Goal: Contribute content: Contribute content

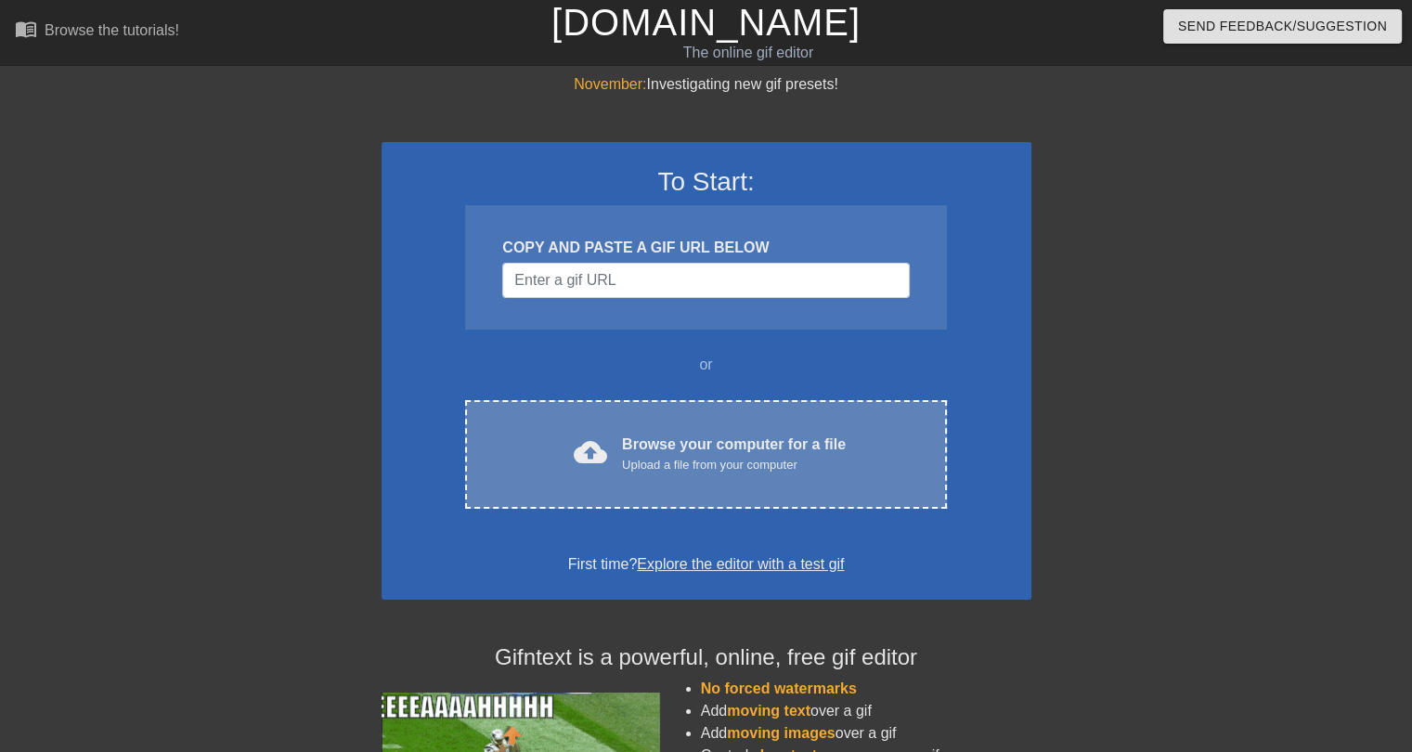
click at [638, 427] on div "cloud_upload Browse your computer for a file Upload a file from your computer C…" at bounding box center [705, 454] width 481 height 109
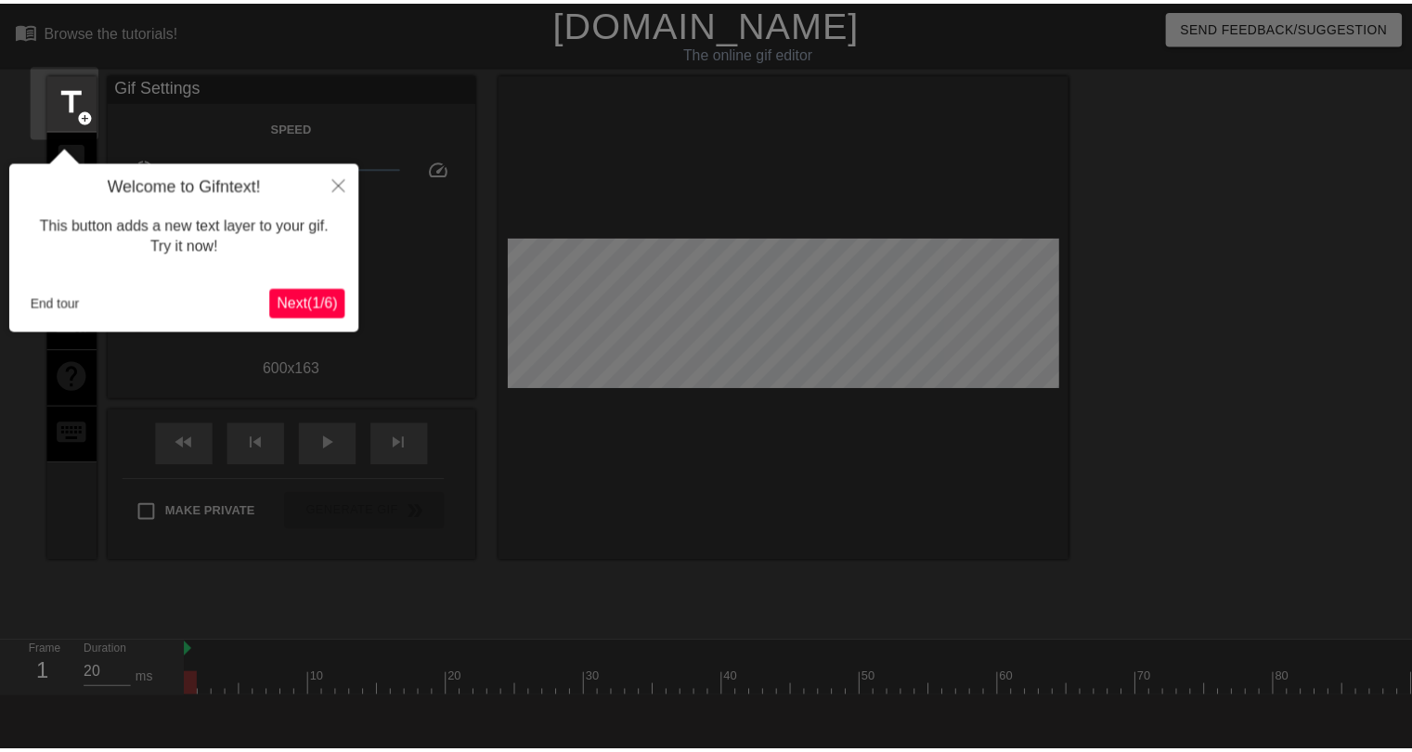
scroll to position [45, 0]
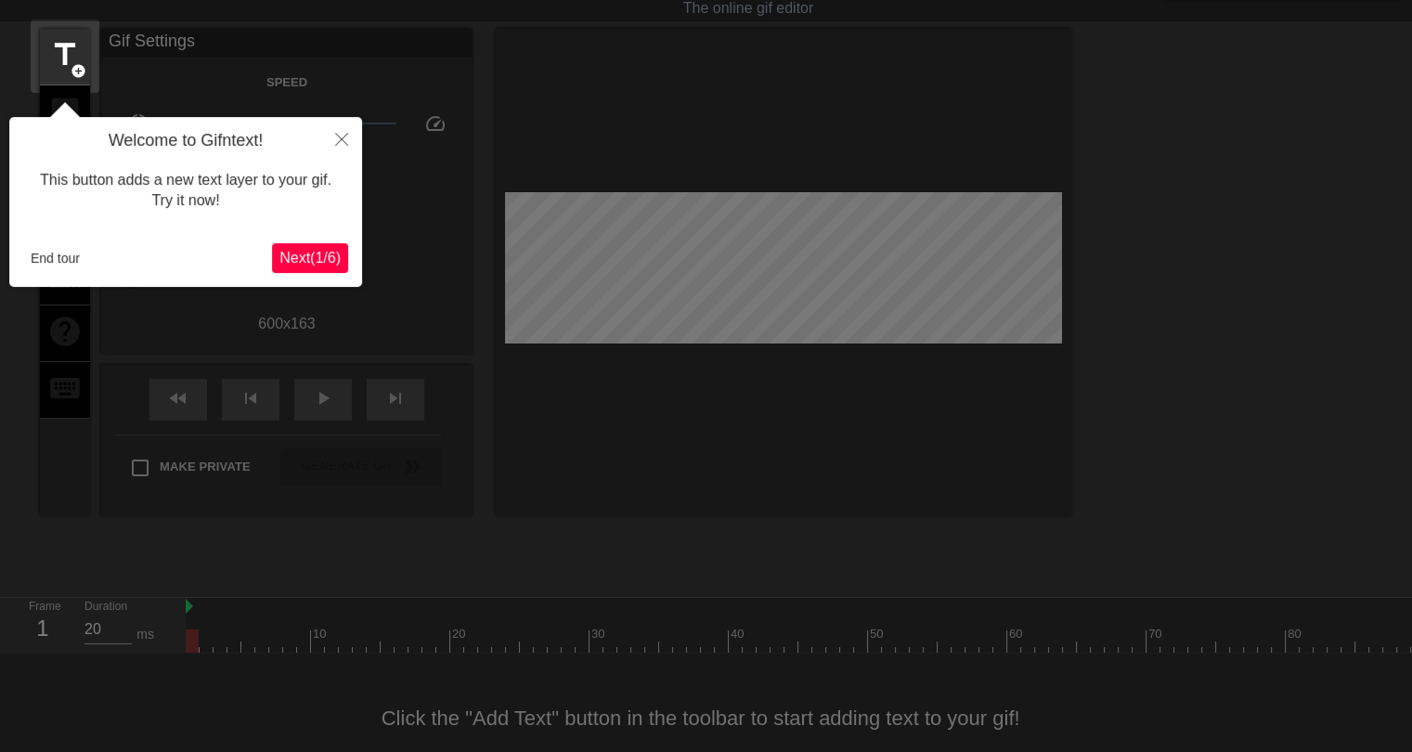
click at [291, 258] on span "Next ( 1 / 6 )" at bounding box center [309, 258] width 61 height 16
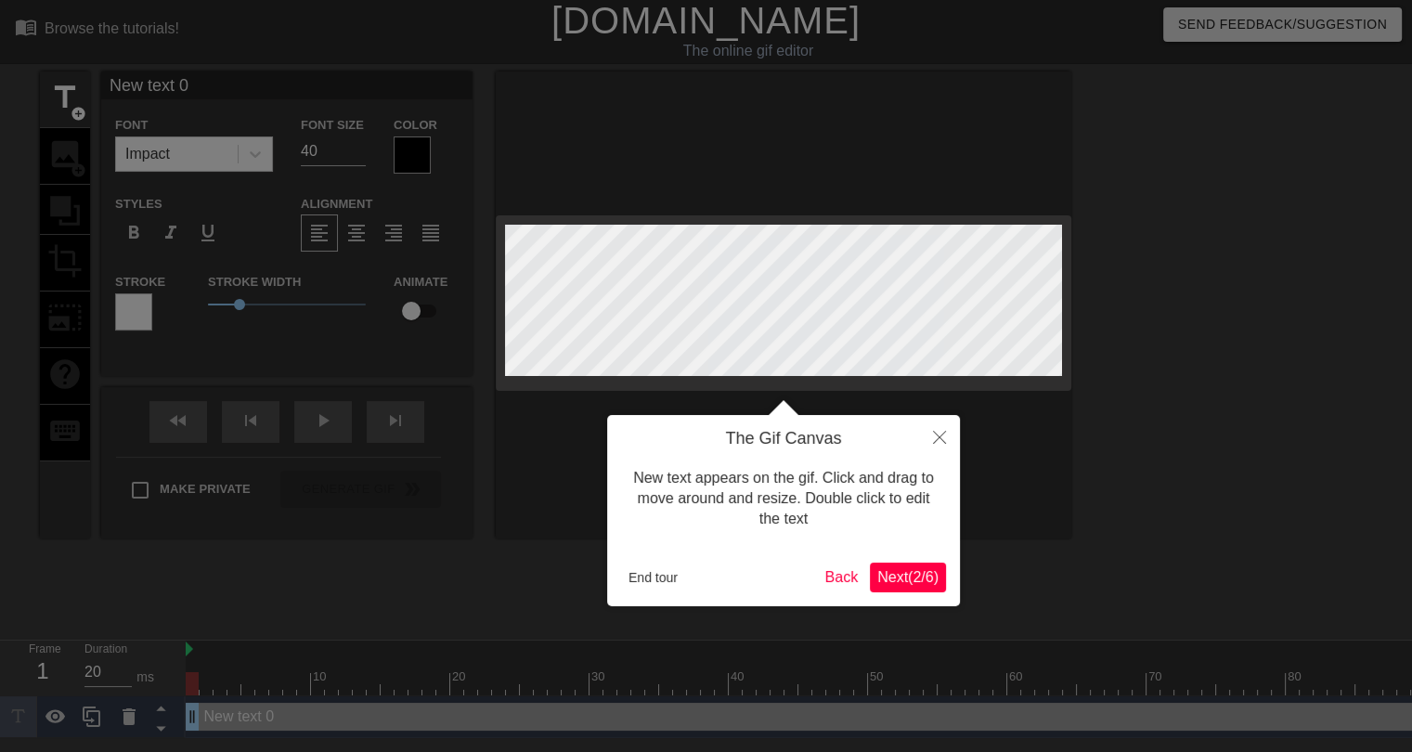
scroll to position [0, 0]
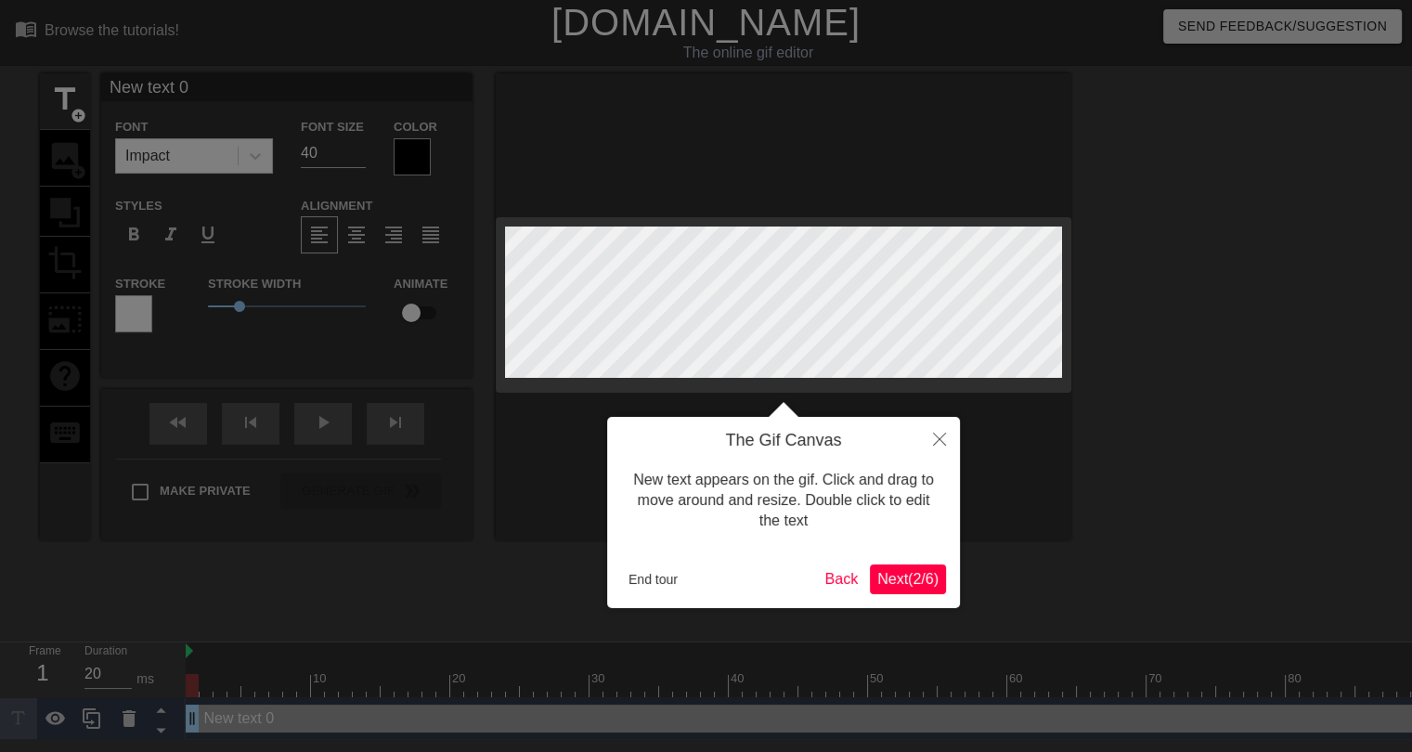
click at [914, 574] on span "Next ( 2 / 6 )" at bounding box center [907, 579] width 61 height 16
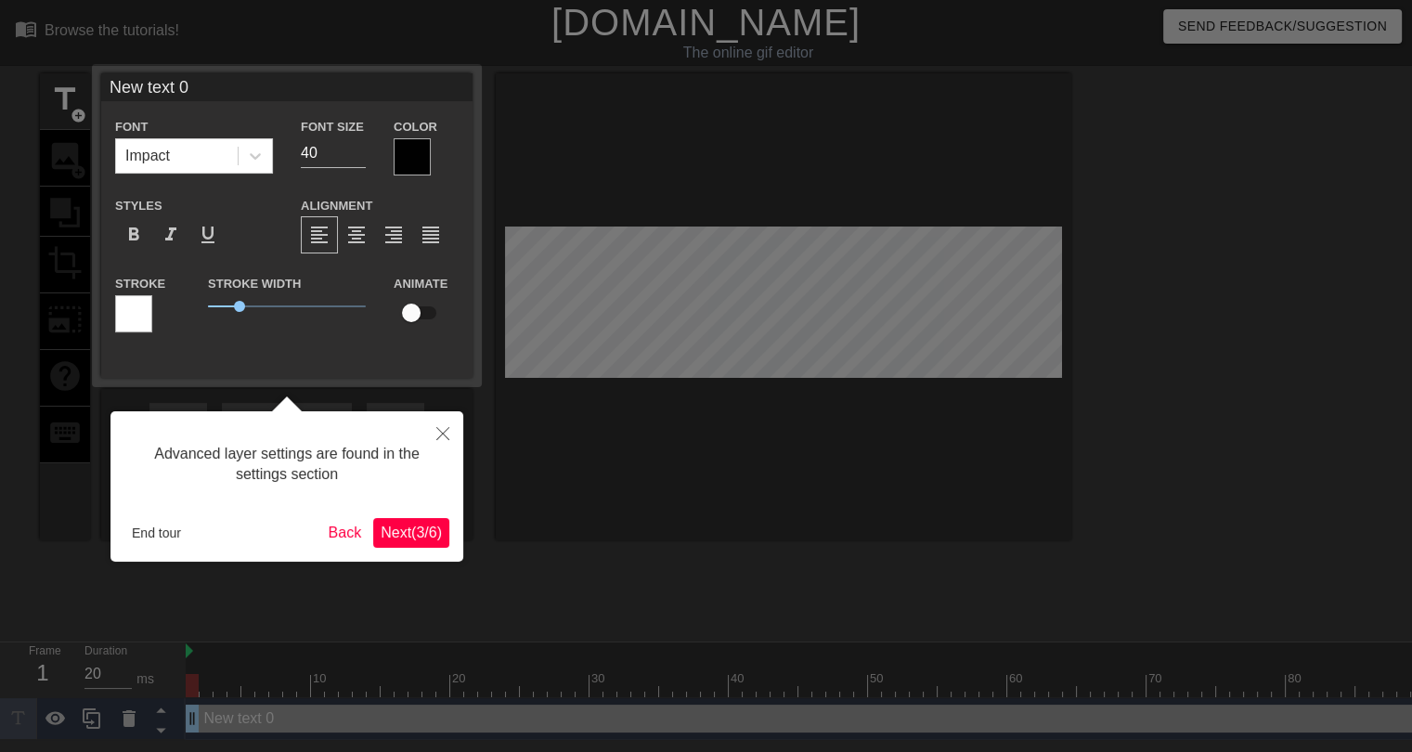
scroll to position [1, 0]
click at [420, 525] on span "Next ( 3 / 6 )" at bounding box center [411, 532] width 61 height 16
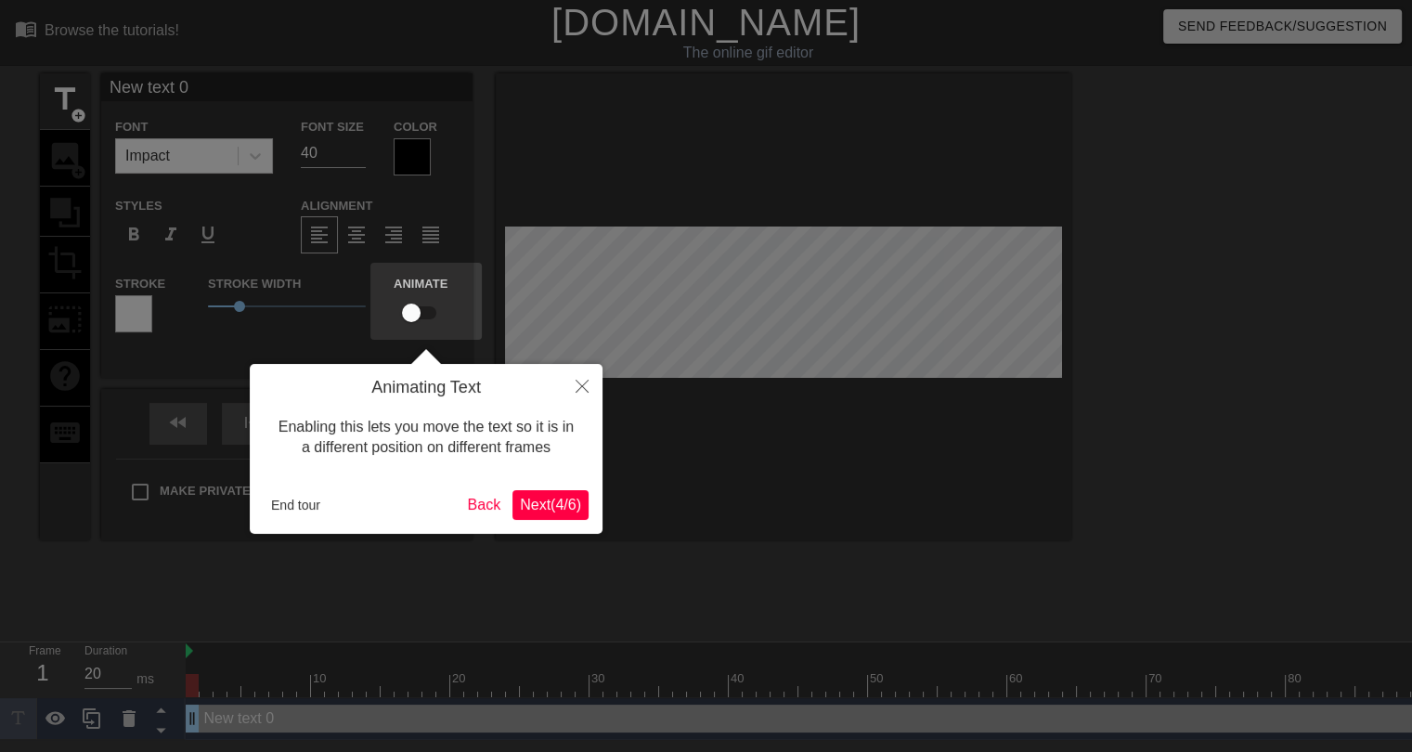
click at [549, 512] on span "Next ( 4 / 6 )" at bounding box center [550, 505] width 61 height 16
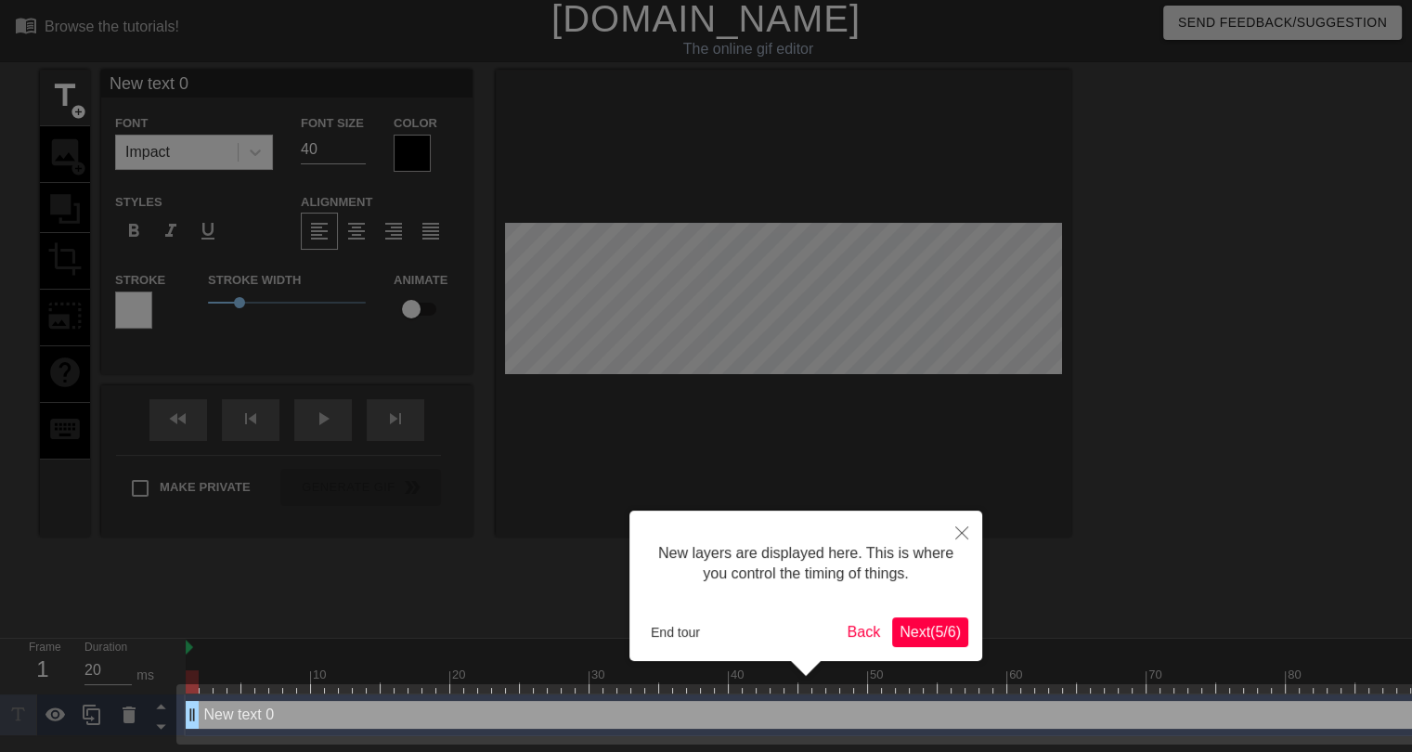
click at [917, 642] on button "Next ( 5 / 6 )" at bounding box center [930, 632] width 76 height 30
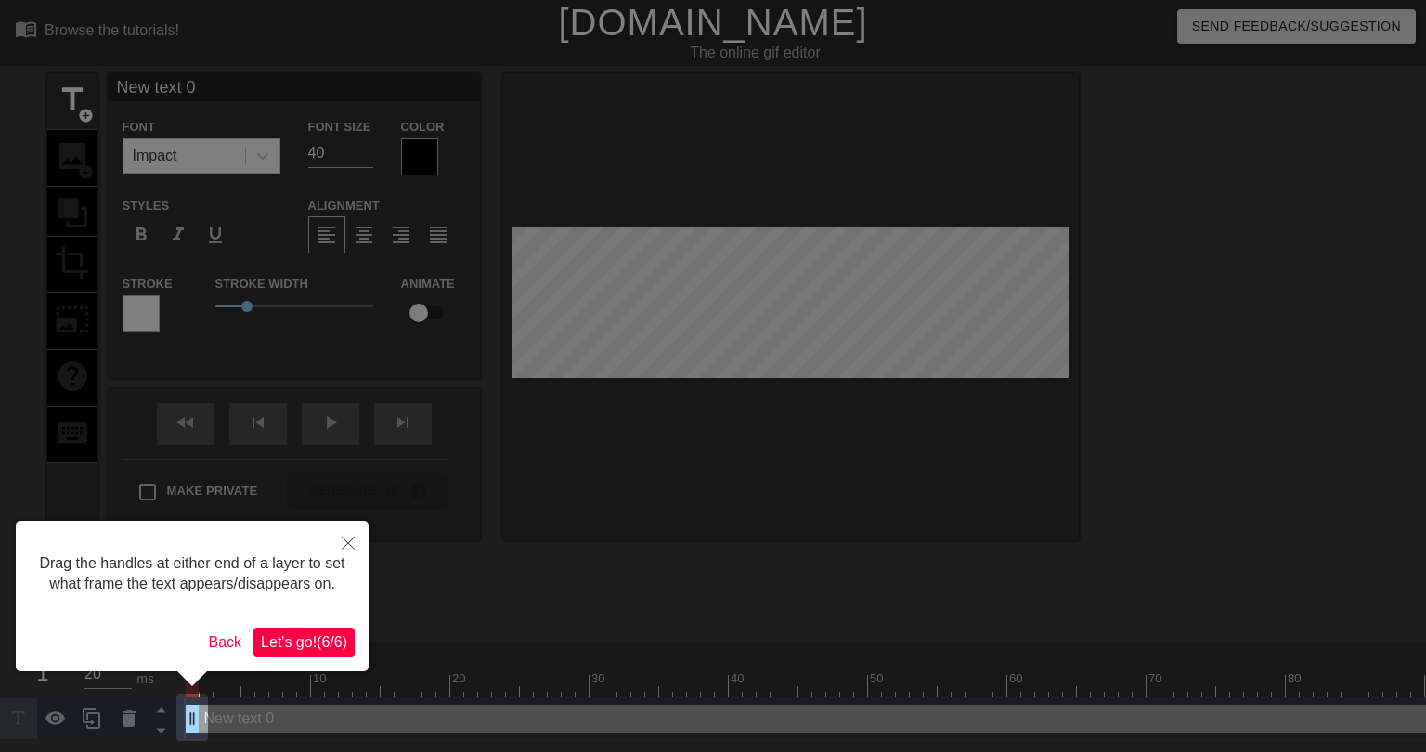
click at [327, 647] on span "Let's go! ( 6 / 6 )" at bounding box center [304, 642] width 86 height 16
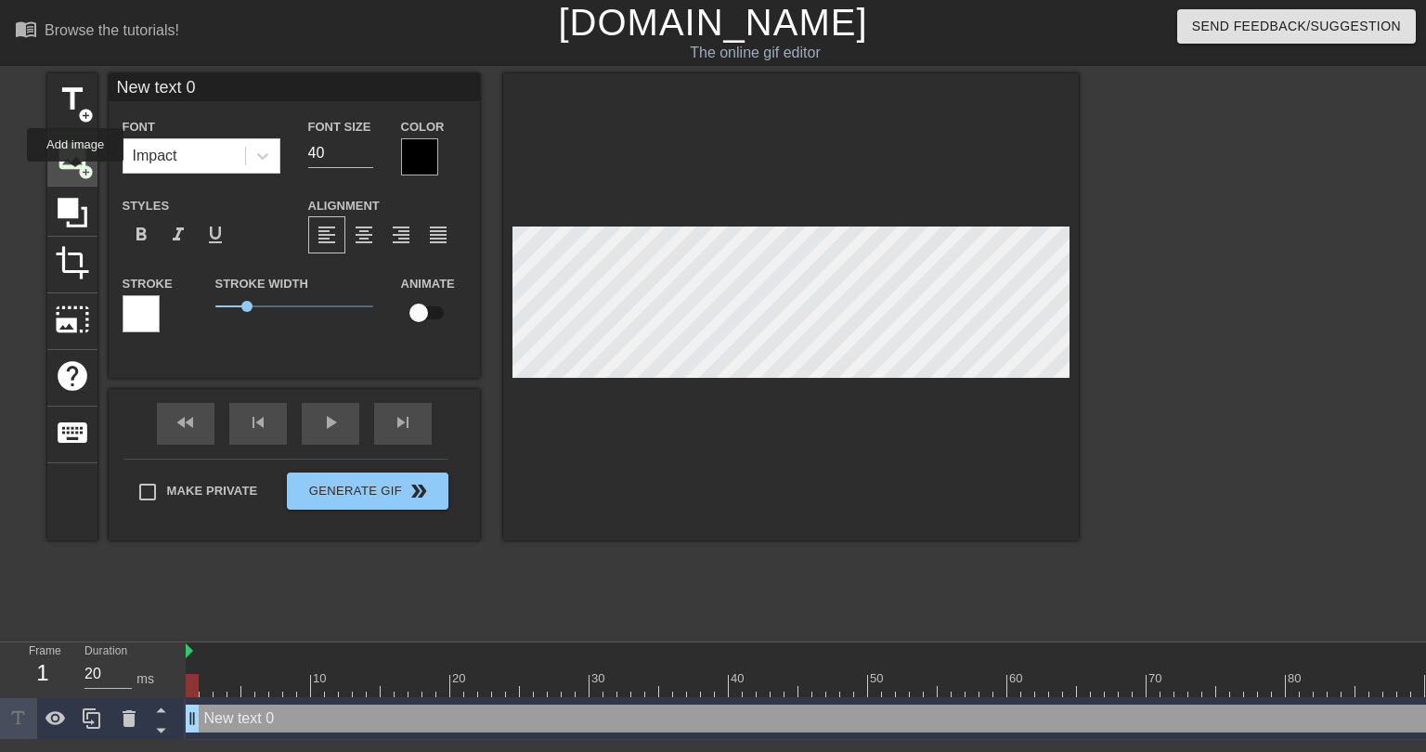
click at [75, 175] on div "image add_circle" at bounding box center [72, 158] width 50 height 57
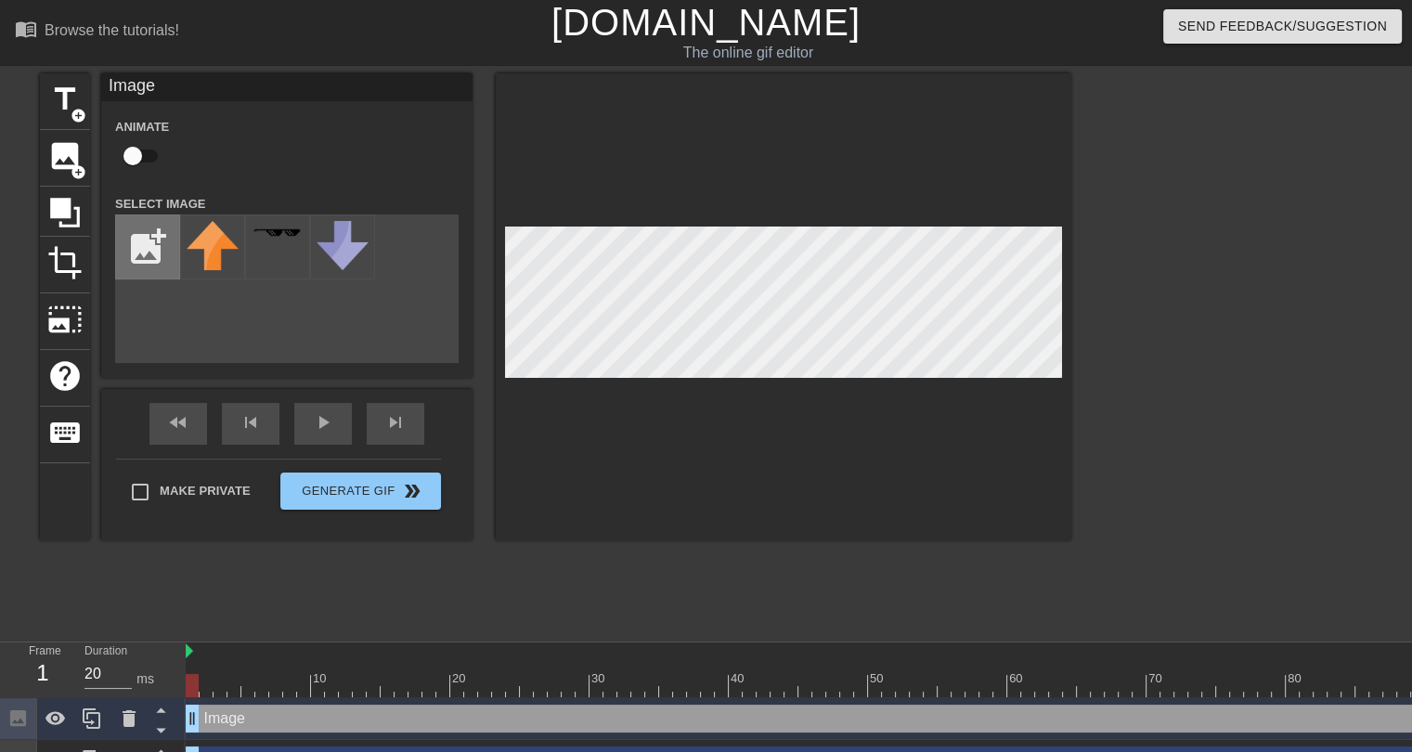
click at [145, 239] on input "file" at bounding box center [147, 246] width 63 height 63
click at [146, 245] on input "file" at bounding box center [147, 246] width 63 height 63
type input "C:\fakepath\FlameheartBanner.png"
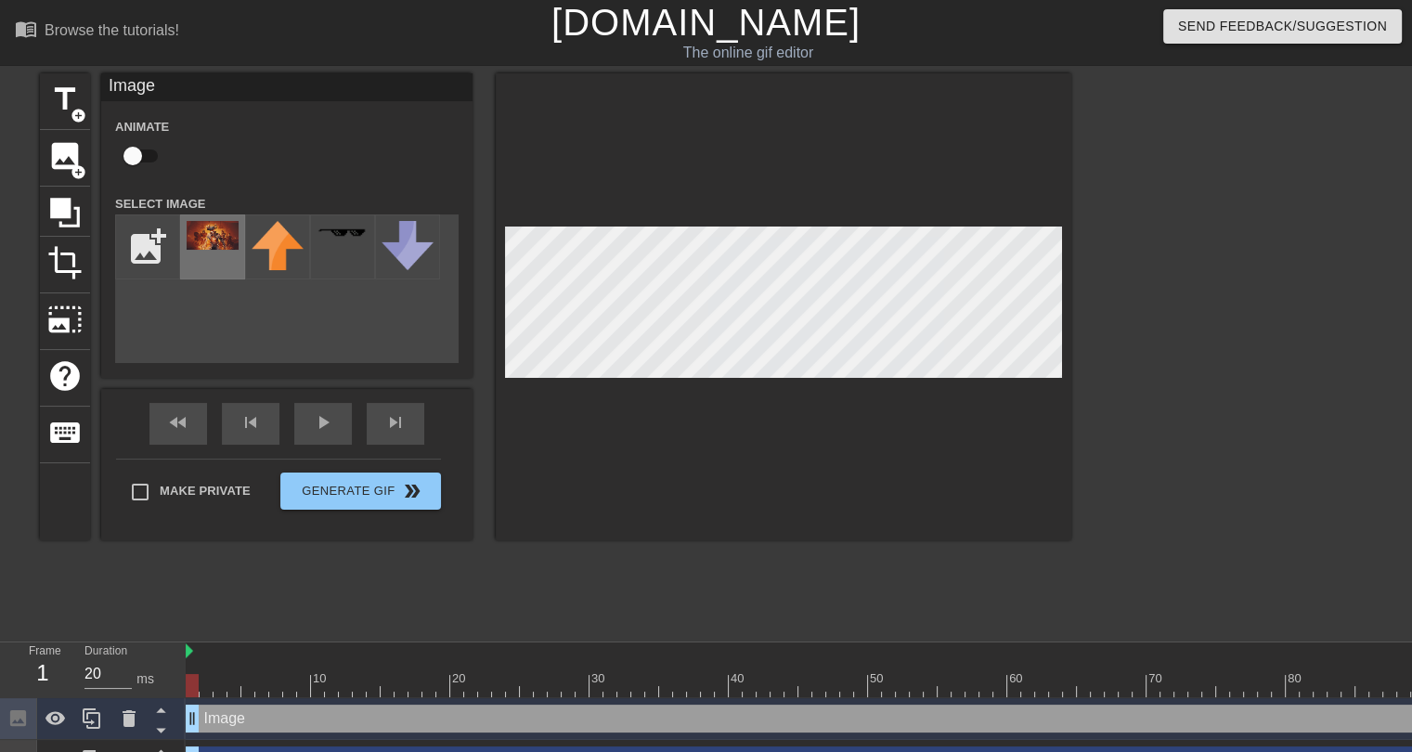
click at [223, 255] on div at bounding box center [212, 246] width 65 height 65
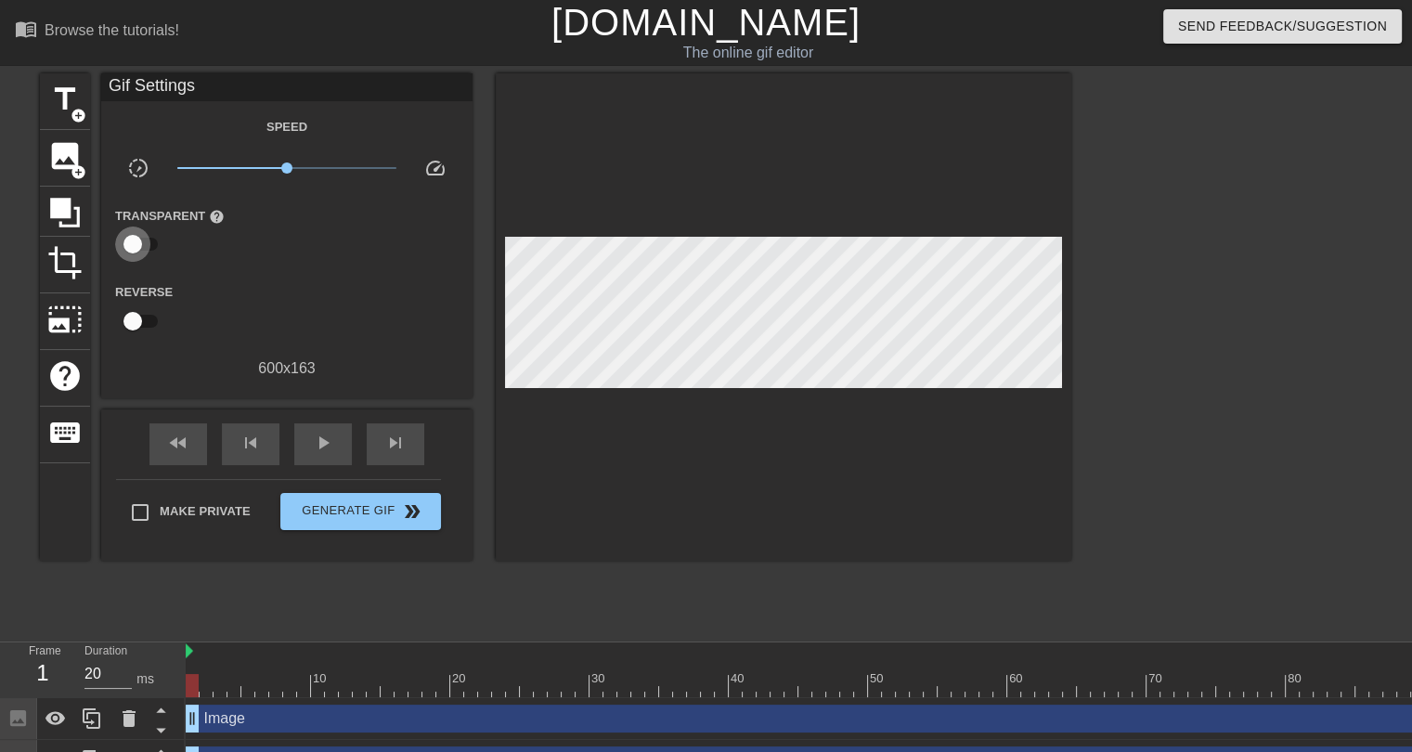
click at [134, 243] on input "checkbox" at bounding box center [133, 244] width 106 height 35
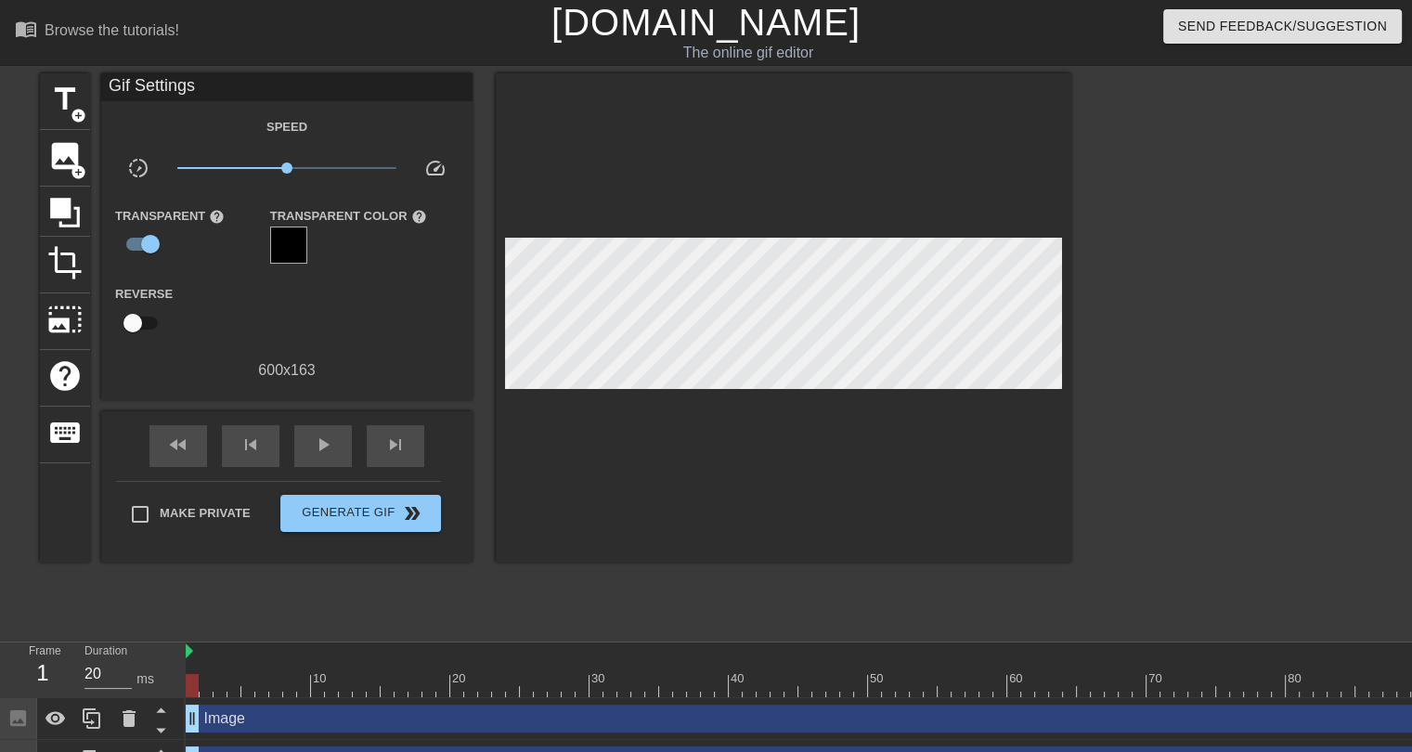
click at [296, 247] on div at bounding box center [288, 245] width 37 height 37
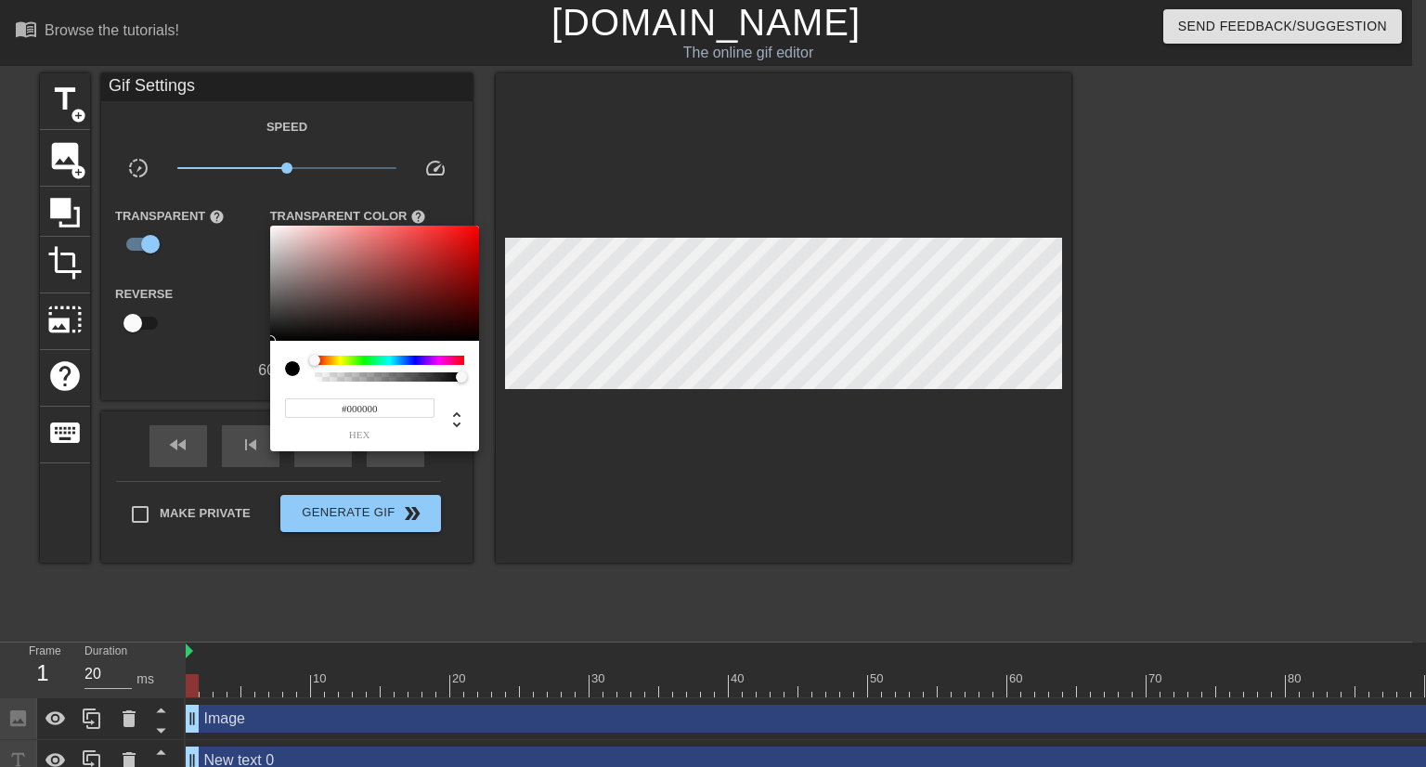
click at [205, 360] on div at bounding box center [713, 383] width 1426 height 767
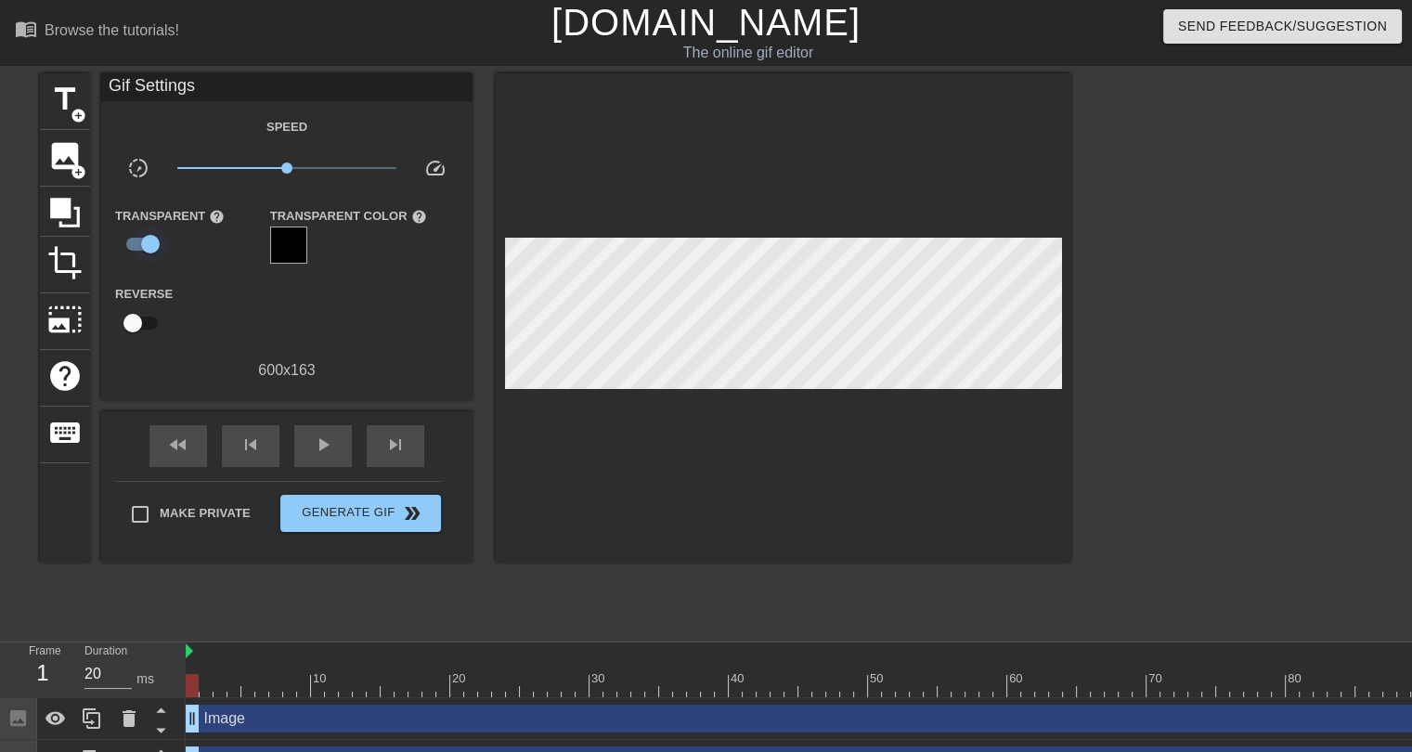
click at [138, 242] on input "checkbox" at bounding box center [150, 244] width 106 height 35
checkbox input "false"
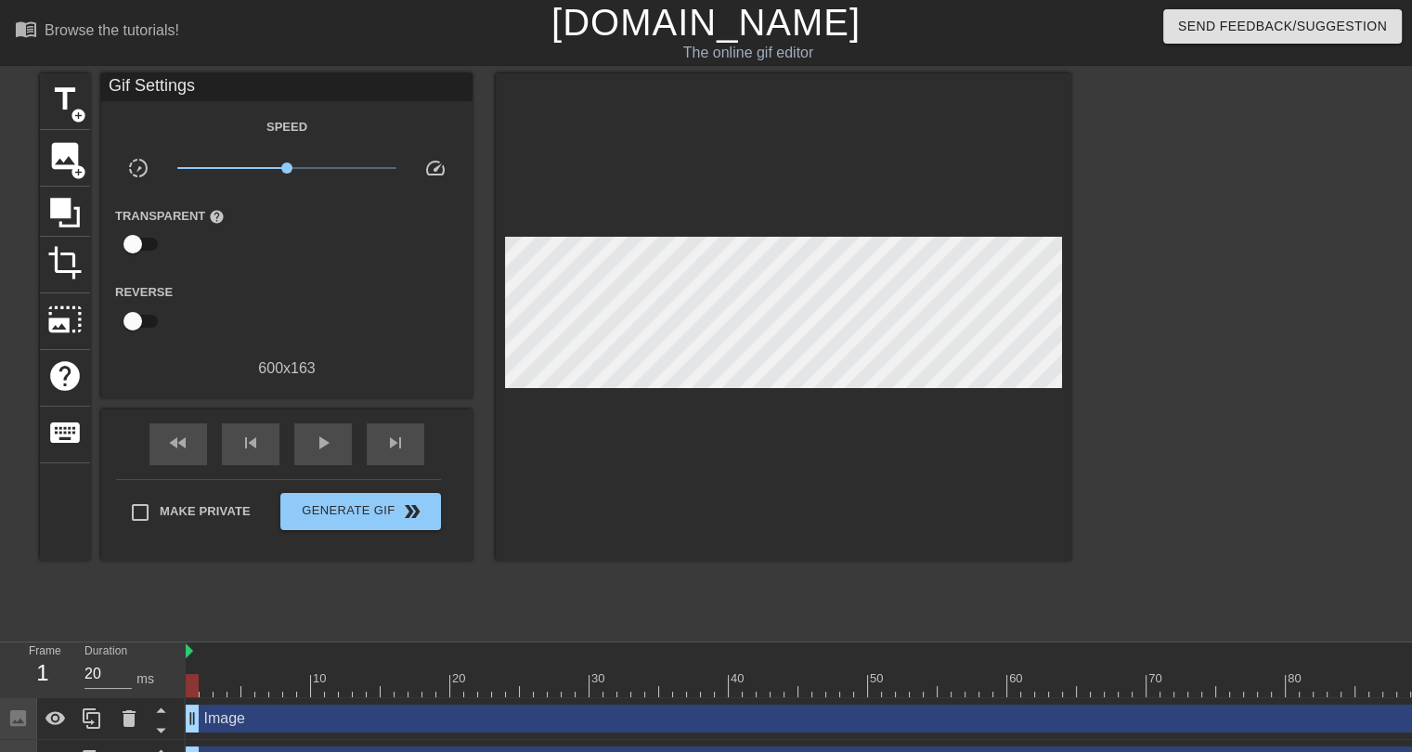
click at [131, 322] on input "checkbox" at bounding box center [133, 321] width 106 height 35
checkbox input "true"
click at [136, 312] on input "checkbox" at bounding box center [133, 321] width 106 height 35
checkbox input "true"
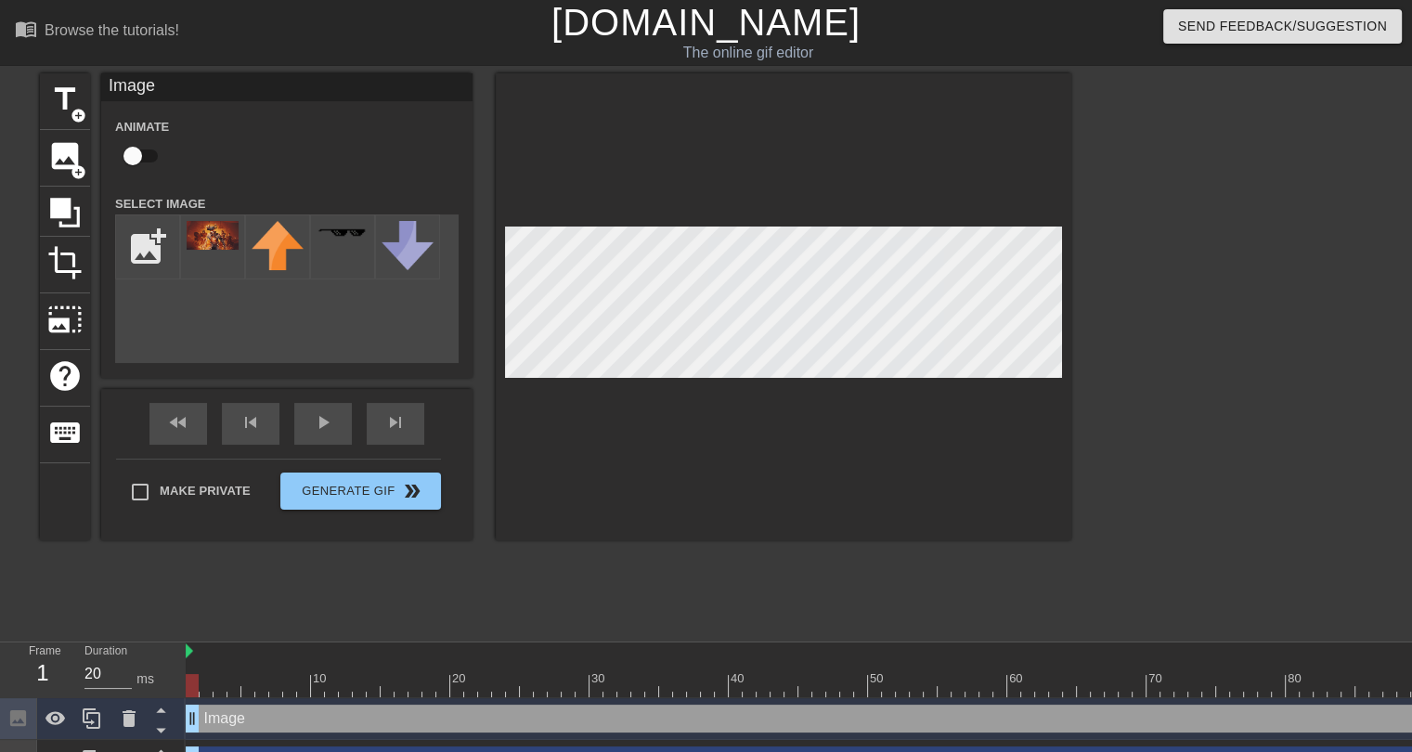
click at [145, 154] on input "checkbox" at bounding box center [133, 155] width 106 height 35
click at [145, 155] on input "checkbox" at bounding box center [150, 155] width 106 height 35
checkbox input "false"
click at [74, 221] on icon at bounding box center [65, 213] width 30 height 30
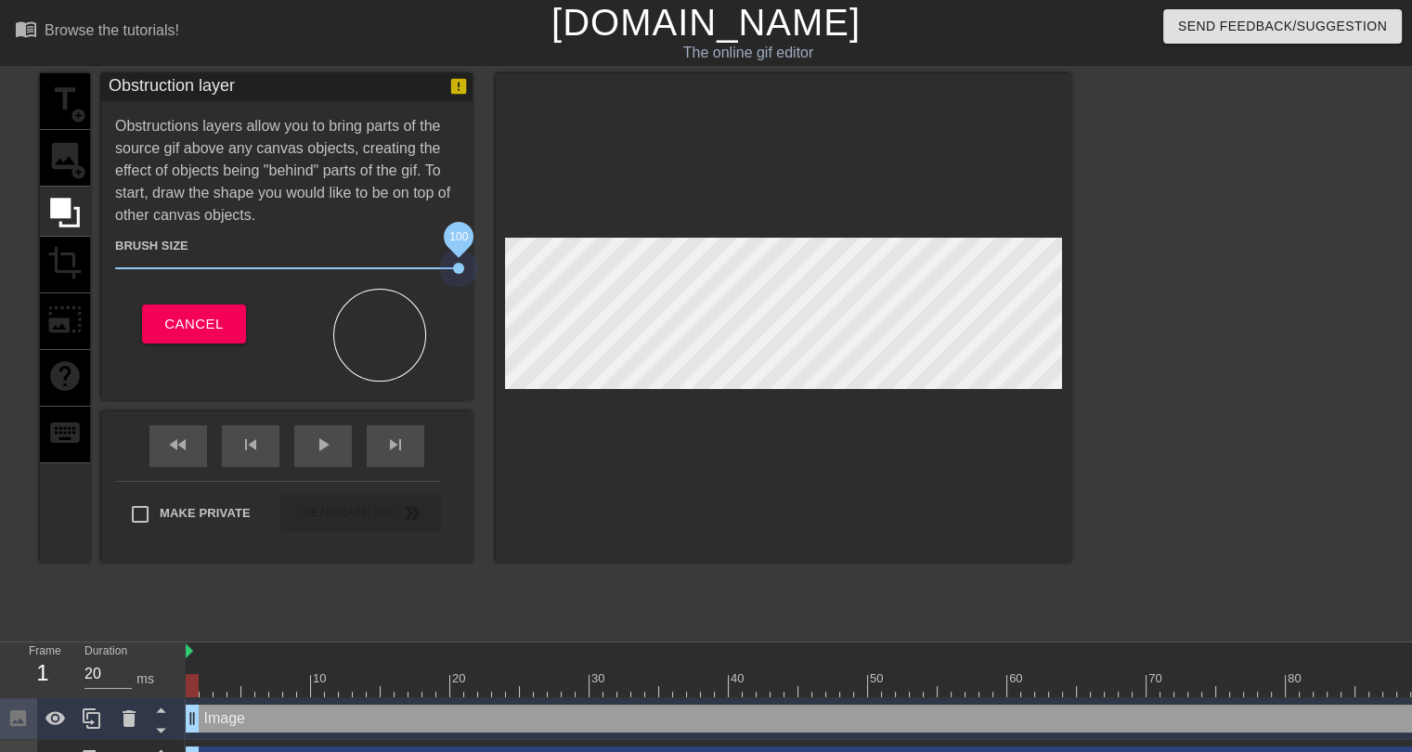
click at [515, 270] on div "title add_circle image add_circle crop photo_size_select_large help keyboard Ob…" at bounding box center [555, 317] width 1031 height 489
click at [356, 328] on div at bounding box center [379, 335] width 93 height 93
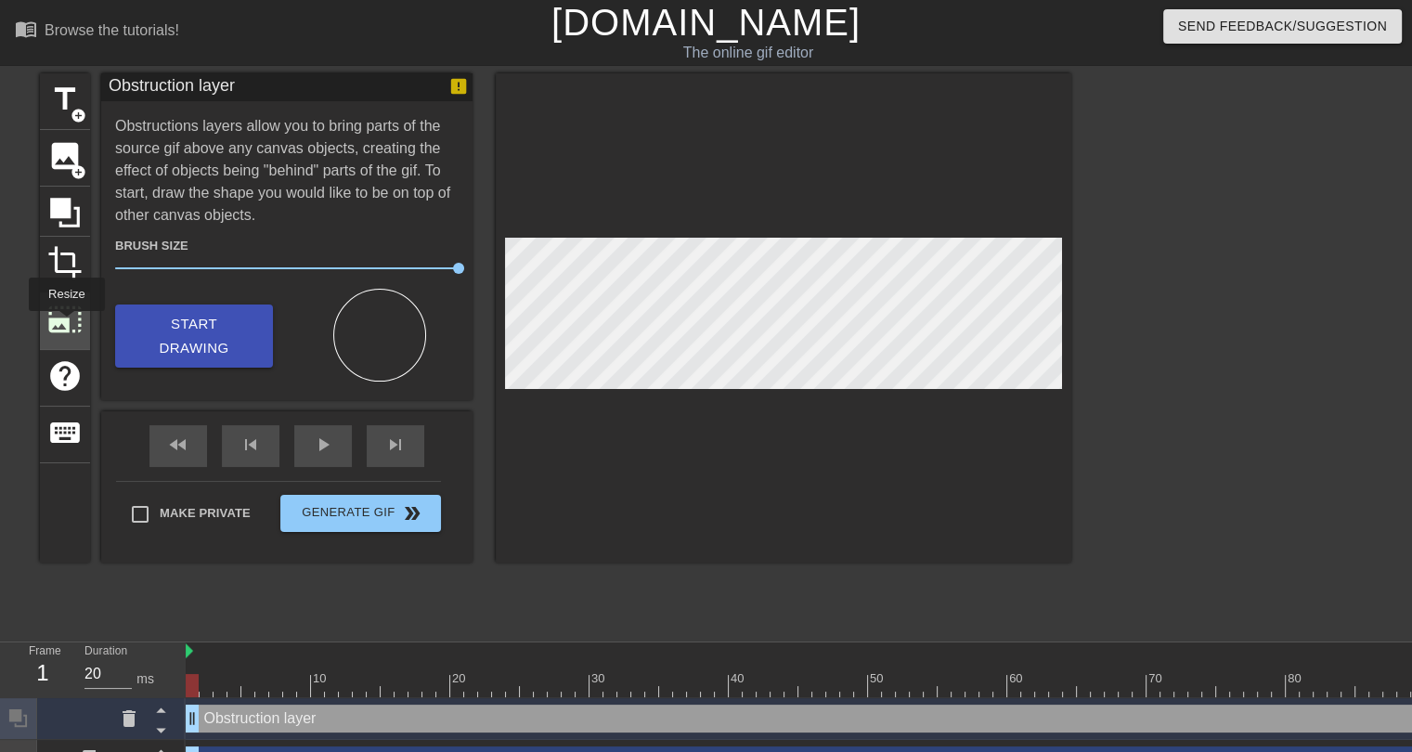
click at [65, 323] on span "photo_size_select_large" at bounding box center [64, 319] width 35 height 35
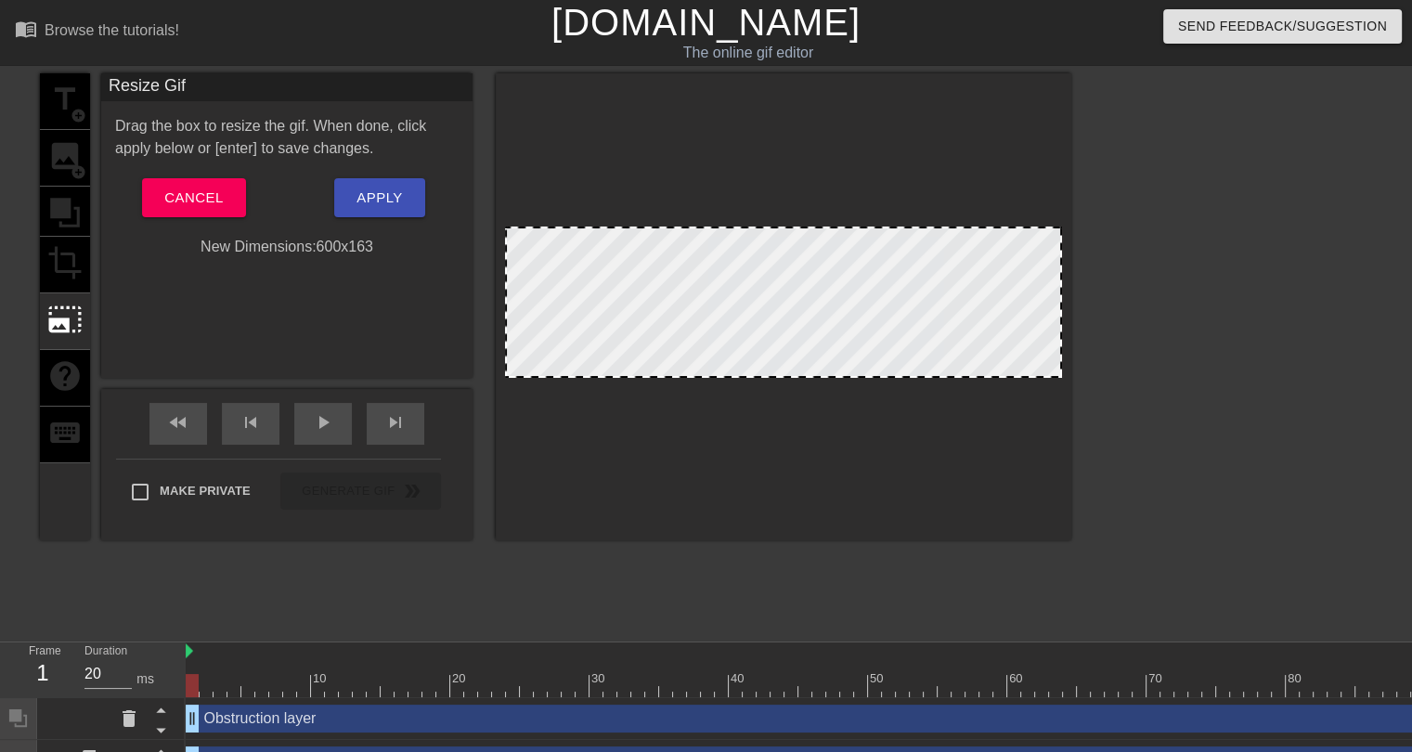
click at [613, 239] on div at bounding box center [783, 302] width 557 height 151
drag, startPoint x: 508, startPoint y: 227, endPoint x: 511, endPoint y: 210, distance: 16.9
click at [511, 208] on div at bounding box center [784, 306] width 576 height 467
drag, startPoint x: 992, startPoint y: 299, endPoint x: 1014, endPoint y: 254, distance: 49.8
click at [1018, 253] on div at bounding box center [783, 302] width 557 height 151
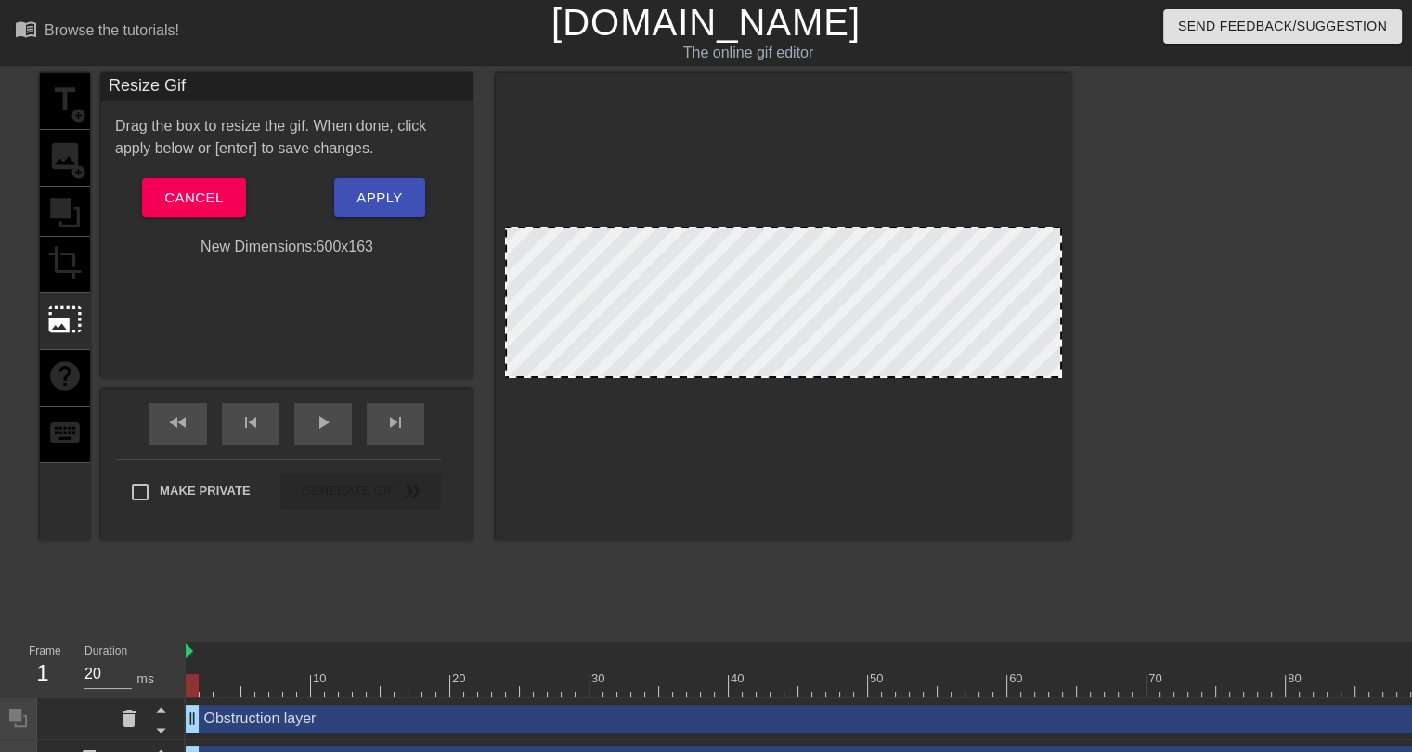
drag, startPoint x: 506, startPoint y: 226, endPoint x: 1058, endPoint y: 374, distance: 572.0
click at [1058, 374] on div at bounding box center [783, 302] width 557 height 151
drag, startPoint x: 1058, startPoint y: 375, endPoint x: 1105, endPoint y: 537, distance: 168.1
click at [1105, 537] on div "title add_circle image add_circle crop photo_size_select_large help keyboard Re…" at bounding box center [706, 351] width 1412 height 557
